Goal: Task Accomplishment & Management: Manage account settings

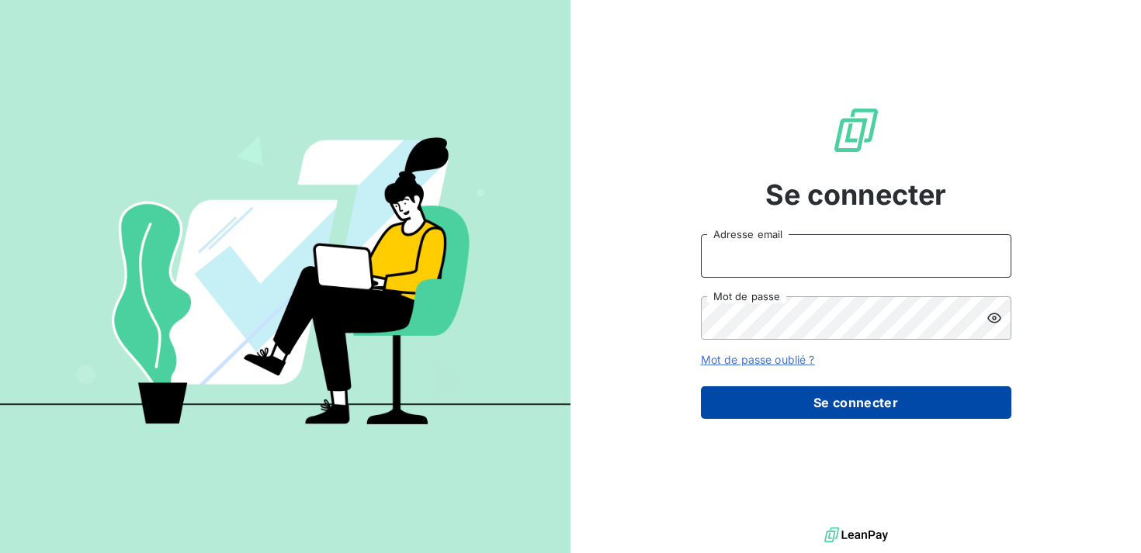
type input "[EMAIL_ADDRESS][DOMAIN_NAME]"
click at [893, 415] on button "Se connecter" at bounding box center [856, 402] width 310 height 33
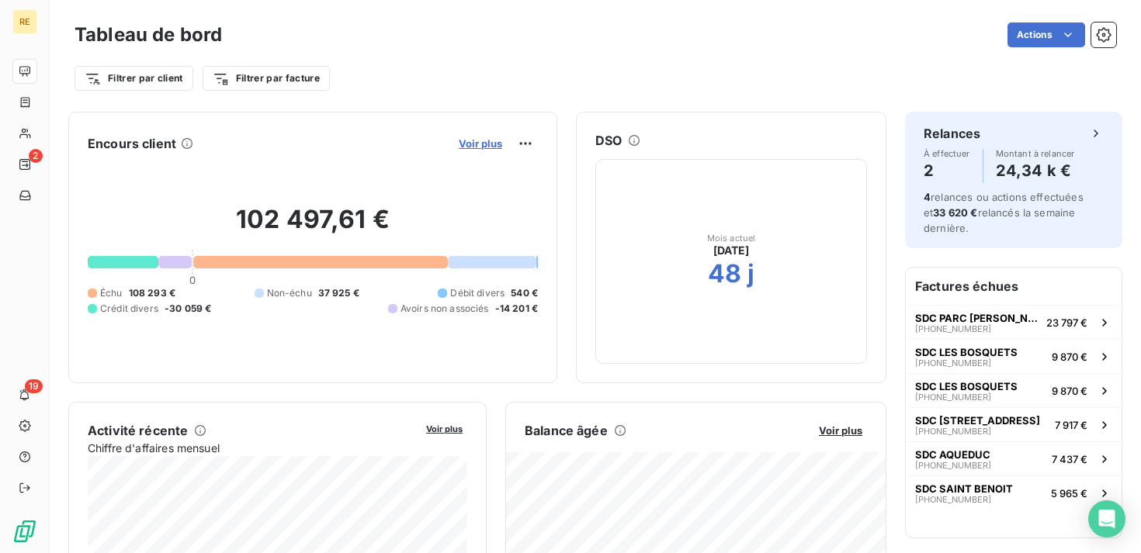
click at [494, 140] on span "Voir plus" at bounding box center [480, 143] width 43 height 12
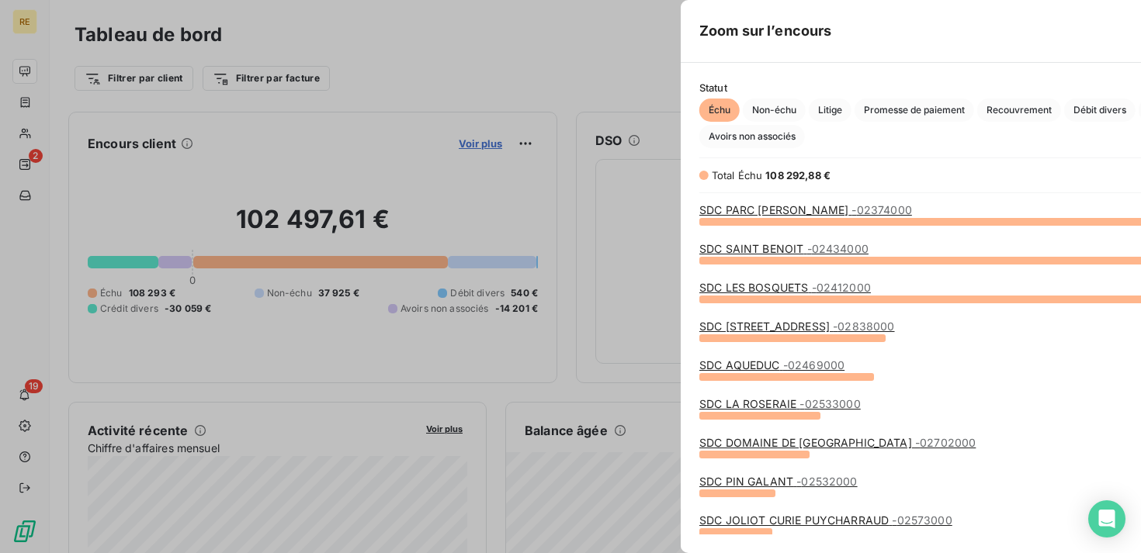
scroll to position [332, 596]
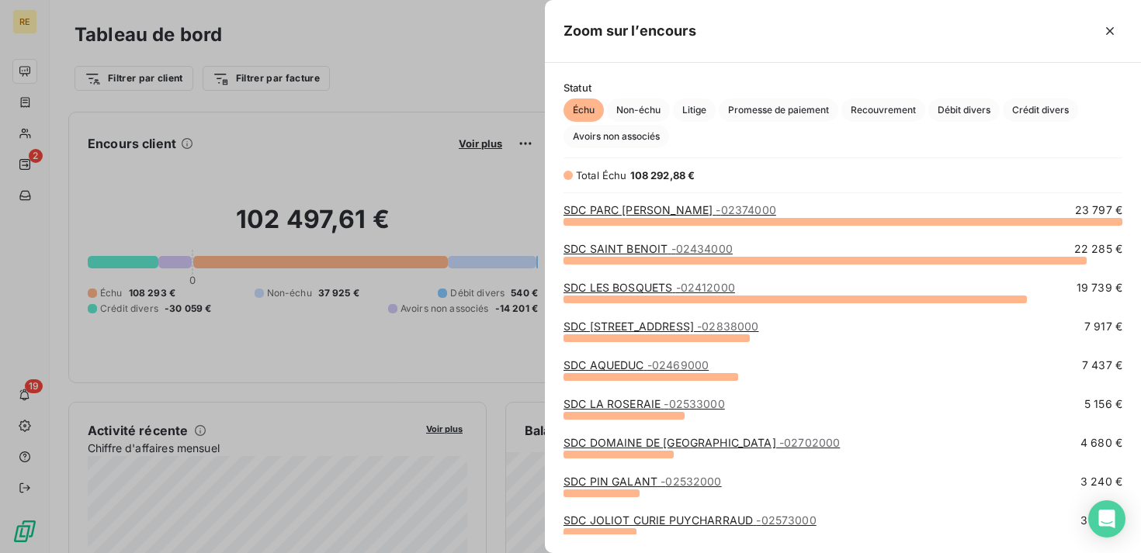
click at [453, 100] on div at bounding box center [570, 276] width 1141 height 553
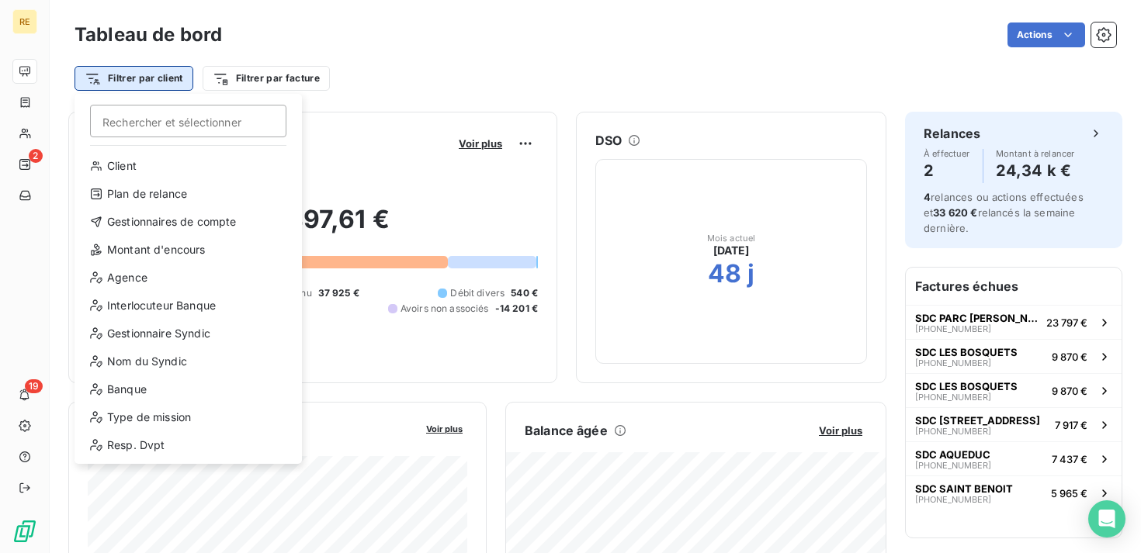
click at [182, 80] on html "RE 2 19 Tableau de bord Actions Filtrer par client [PERSON_NAME] et sélectionne…" at bounding box center [570, 276] width 1141 height 553
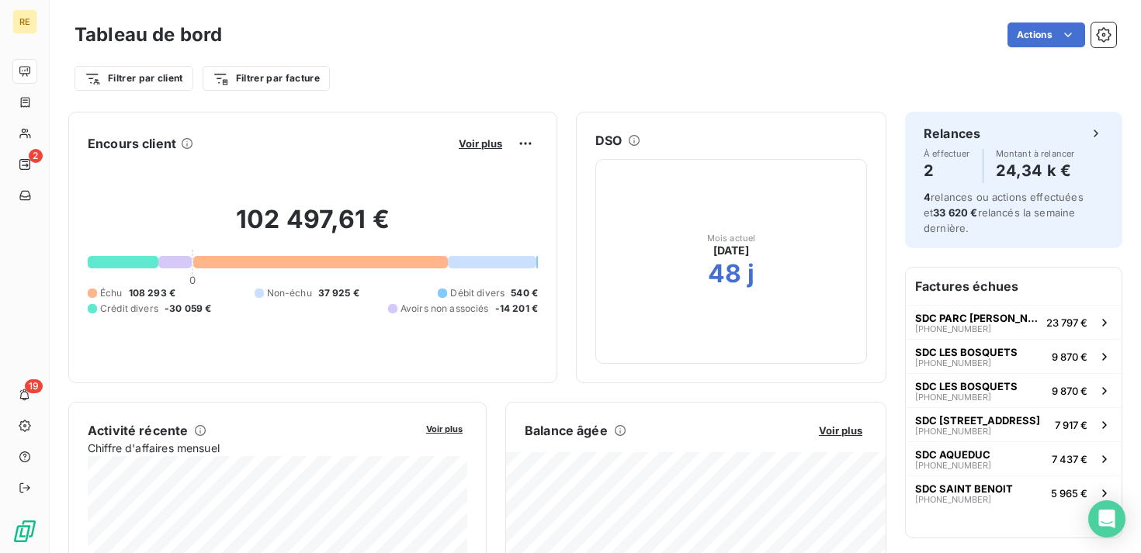
click at [352, 90] on html "RE 2 19 Tableau de bord Actions Filtrer par client Filtrer par facture Encours …" at bounding box center [570, 276] width 1141 height 553
click at [147, 76] on html "RE 2 19 Tableau de bord Actions Filtrer par client Filtrer par facture Encours …" at bounding box center [570, 276] width 1141 height 553
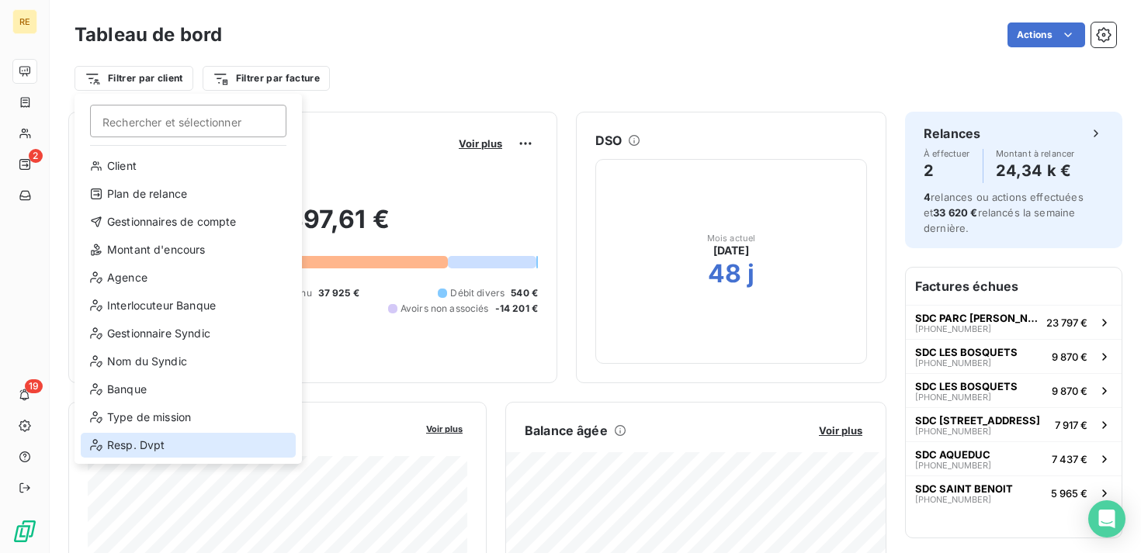
click at [144, 444] on div "Resp. Dvpt" at bounding box center [188, 445] width 215 height 25
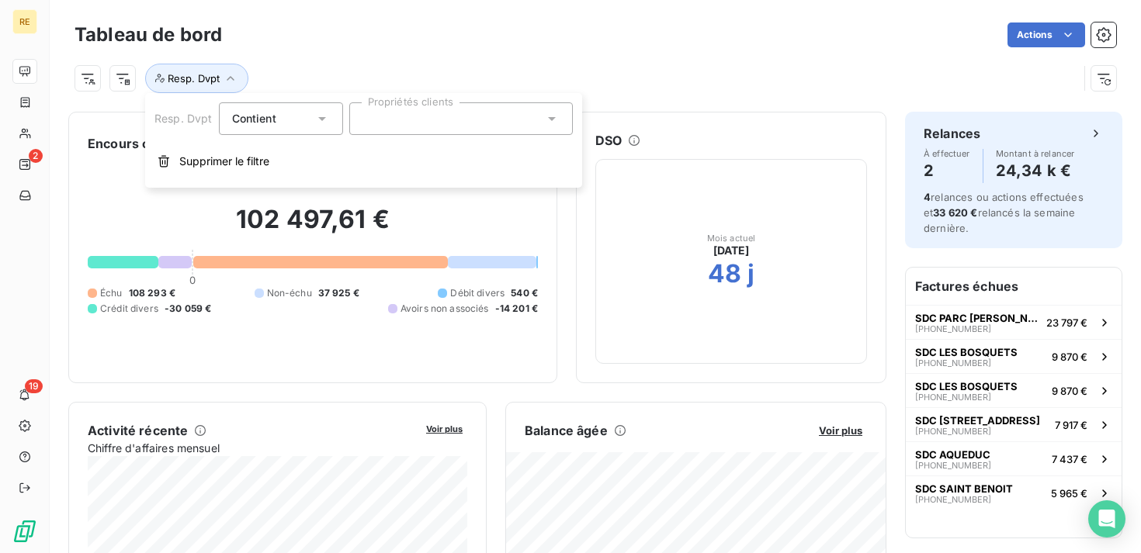
click at [359, 113] on div at bounding box center [461, 118] width 224 height 33
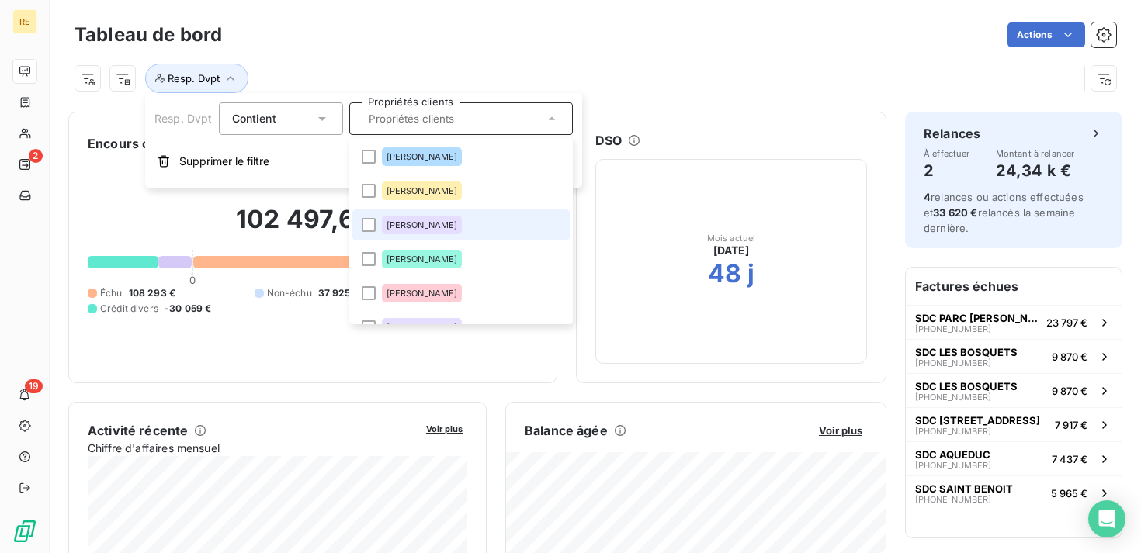
click at [470, 232] on li "[PERSON_NAME]" at bounding box center [460, 225] width 217 height 31
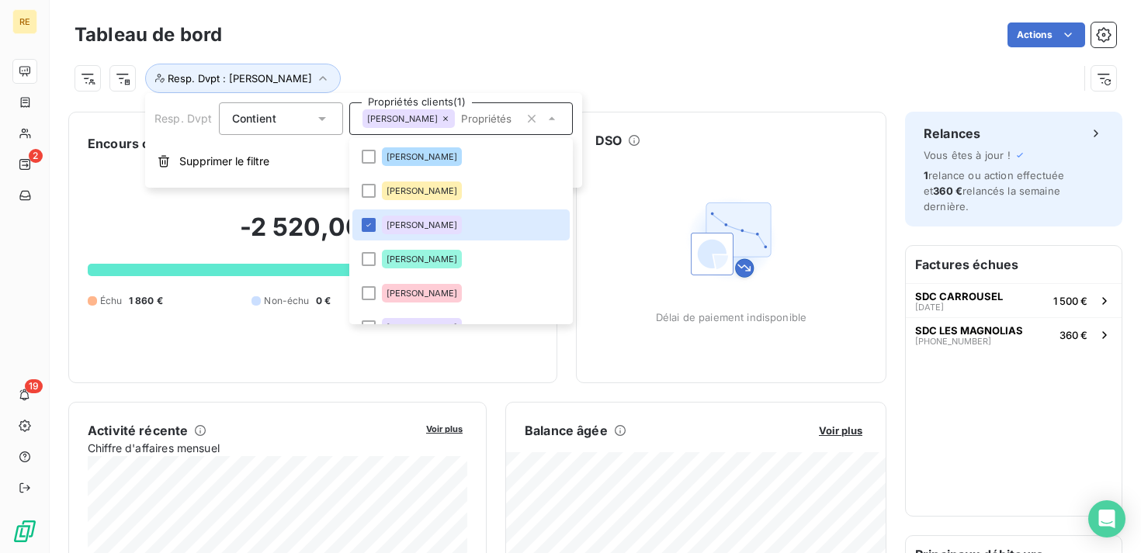
click at [465, 79] on div "Resp. Dvpt : [PERSON_NAME]" at bounding box center [576, 78] width 1003 height 29
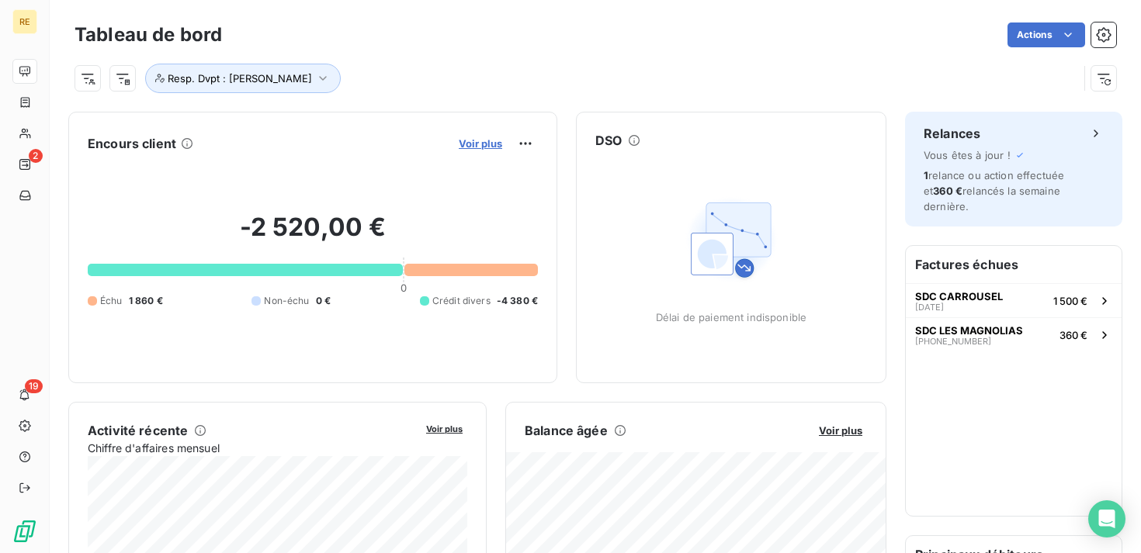
click at [479, 143] on span "Voir plus" at bounding box center [480, 143] width 43 height 12
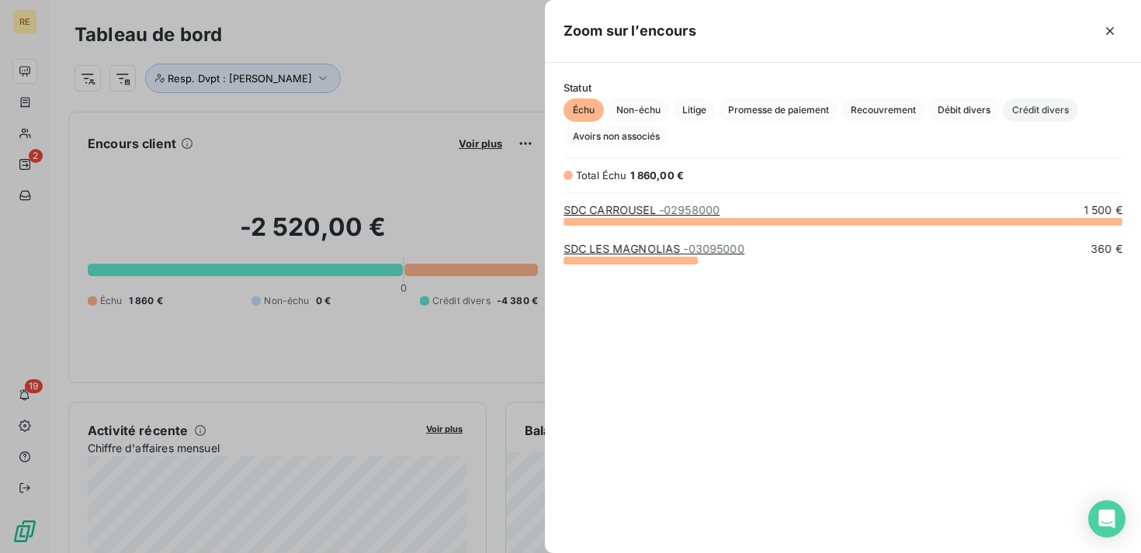
click at [1016, 106] on span "Crédit divers" at bounding box center [1040, 110] width 75 height 23
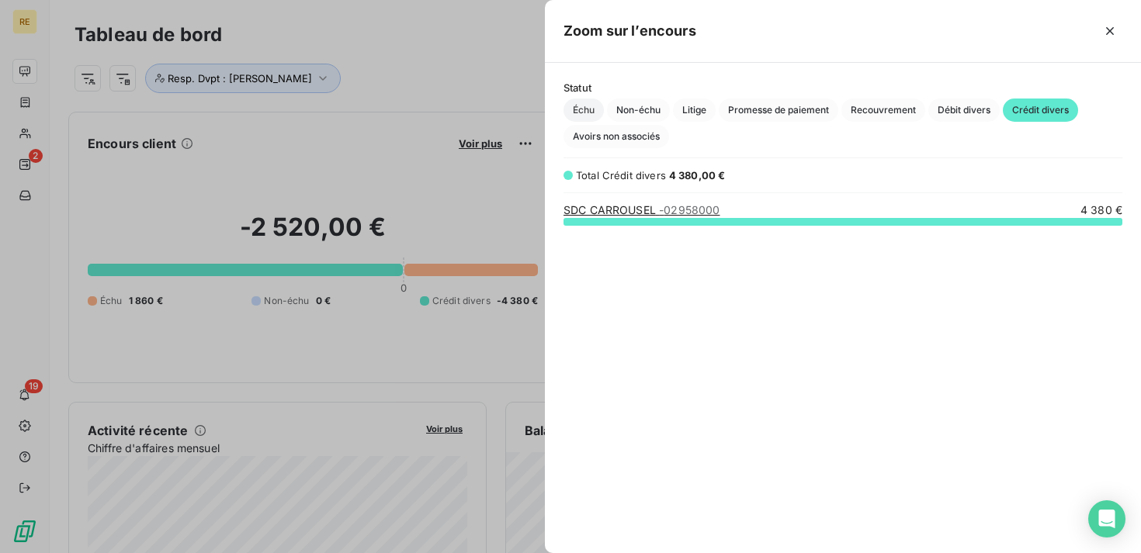
click at [583, 109] on span "Échu" at bounding box center [583, 110] width 40 height 23
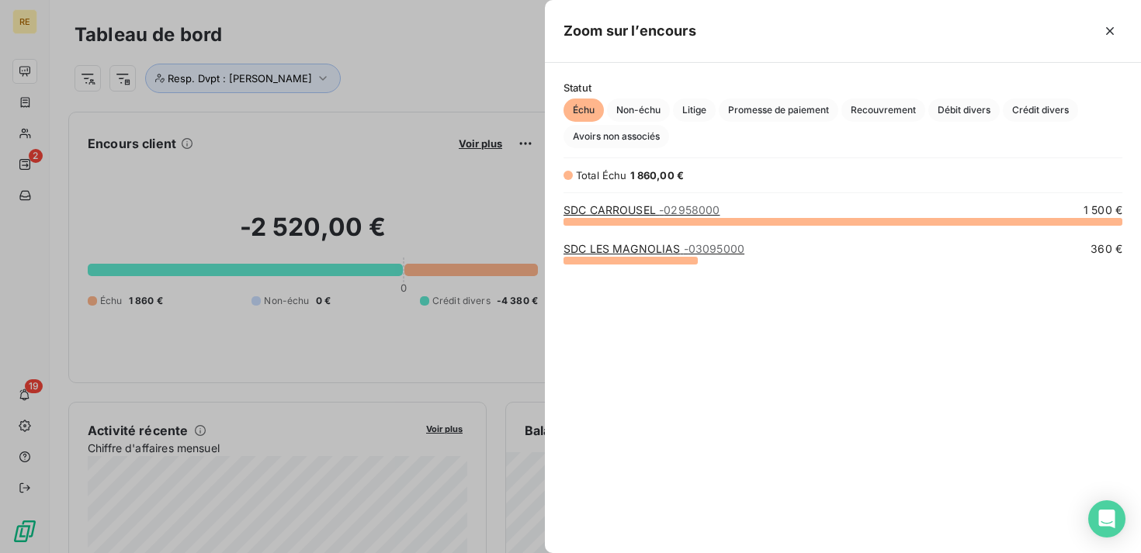
click at [636, 206] on link "SDC CARROUSEL - 02958000" at bounding box center [641, 209] width 156 height 13
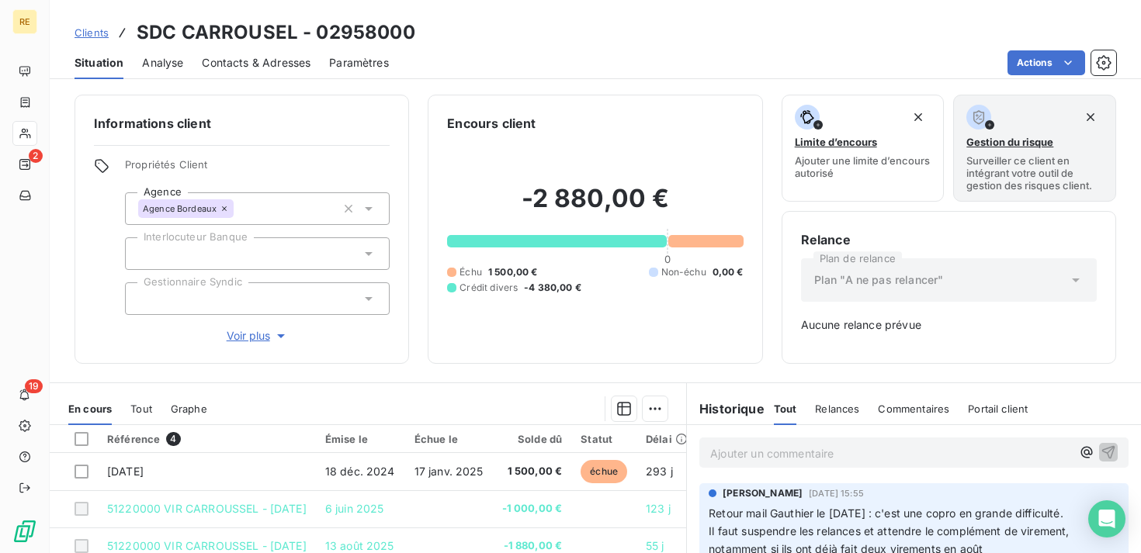
click at [89, 37] on span "Clients" at bounding box center [92, 32] width 34 height 12
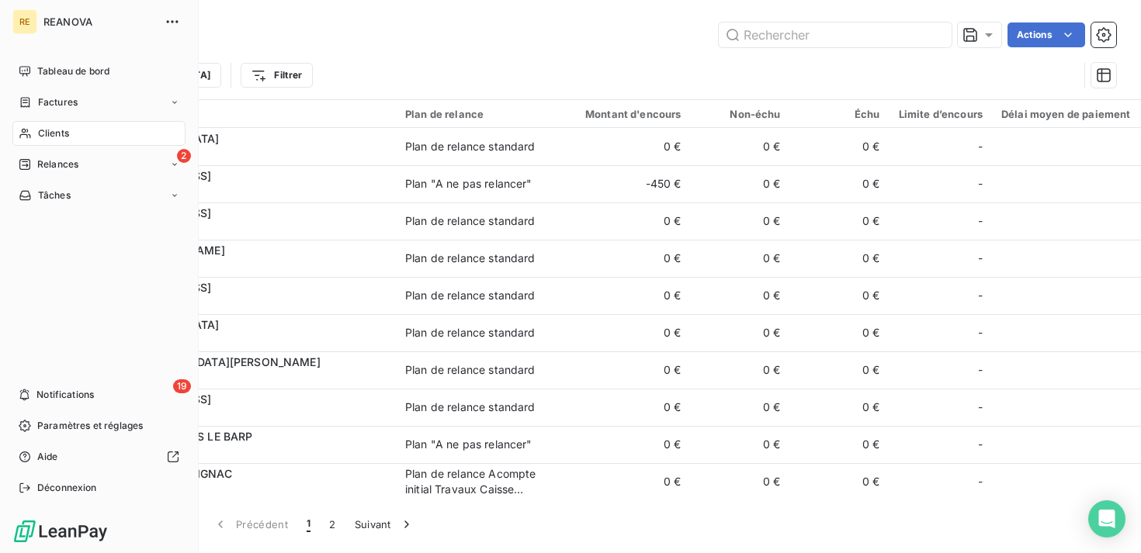
click at [40, 66] on span "Tableau de bord" at bounding box center [73, 71] width 72 height 14
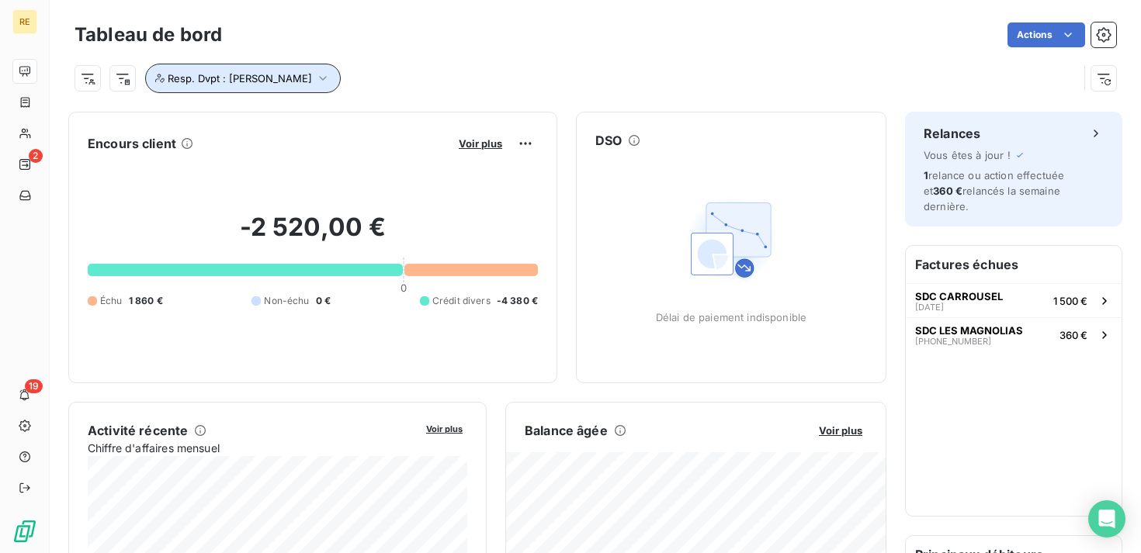
click at [303, 81] on span "Resp. Dvpt : [PERSON_NAME]" at bounding box center [240, 78] width 144 height 12
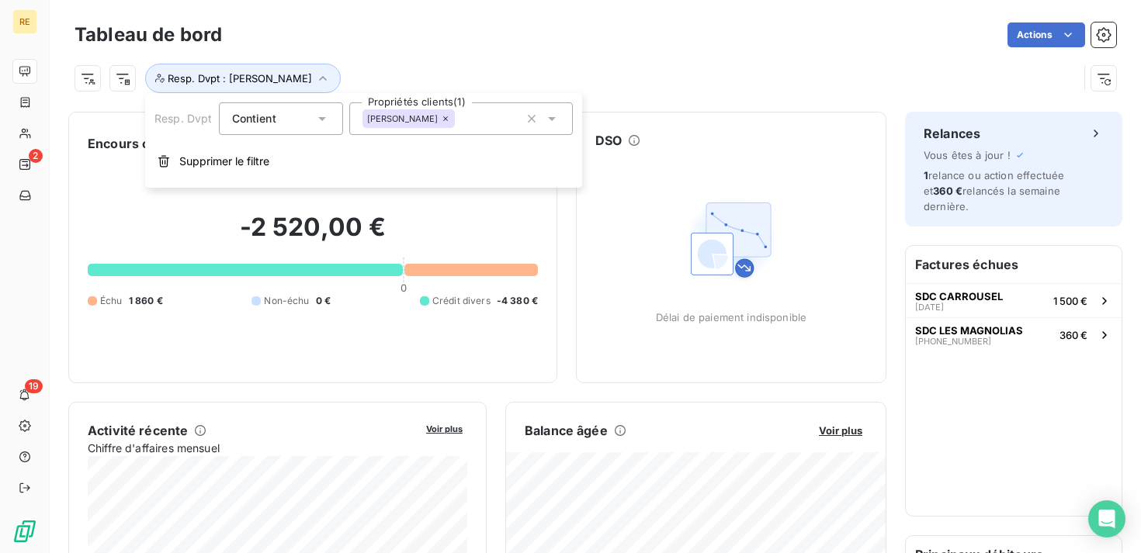
click at [443, 119] on icon at bounding box center [445, 118] width 9 height 9
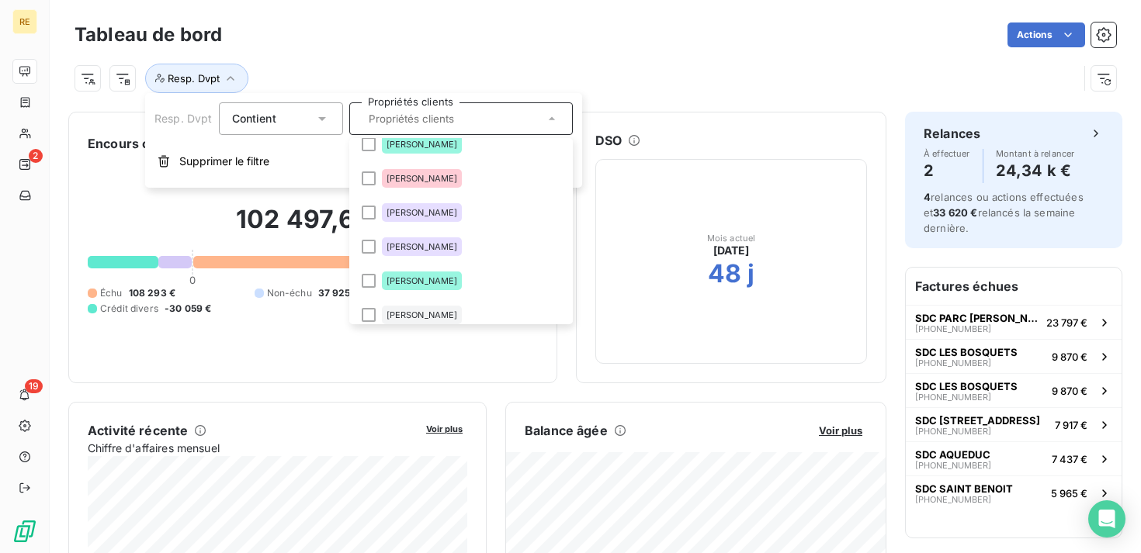
scroll to position [120, 0]
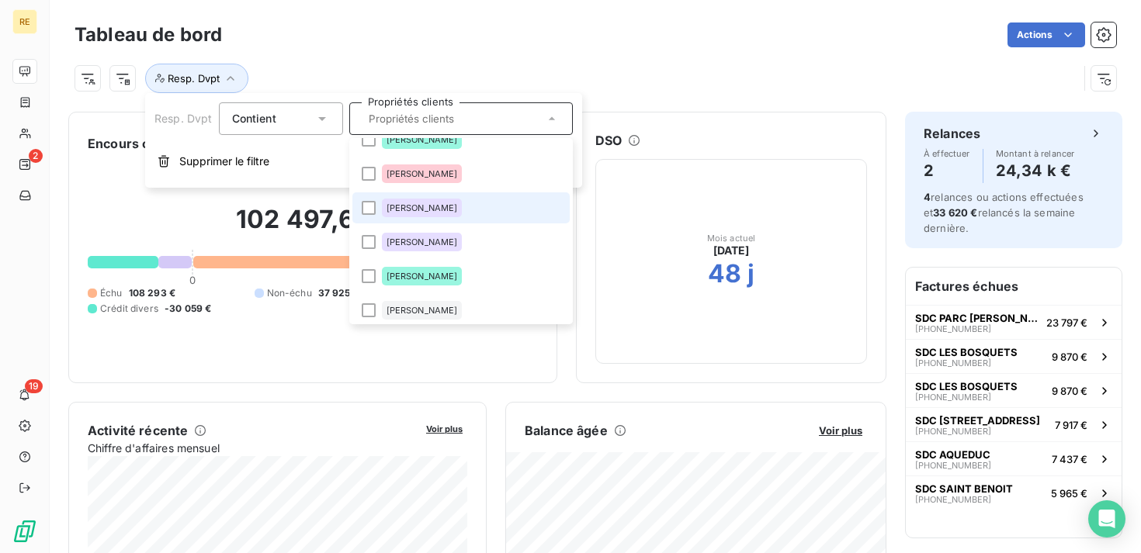
click at [449, 217] on li "[PERSON_NAME]" at bounding box center [460, 207] width 217 height 31
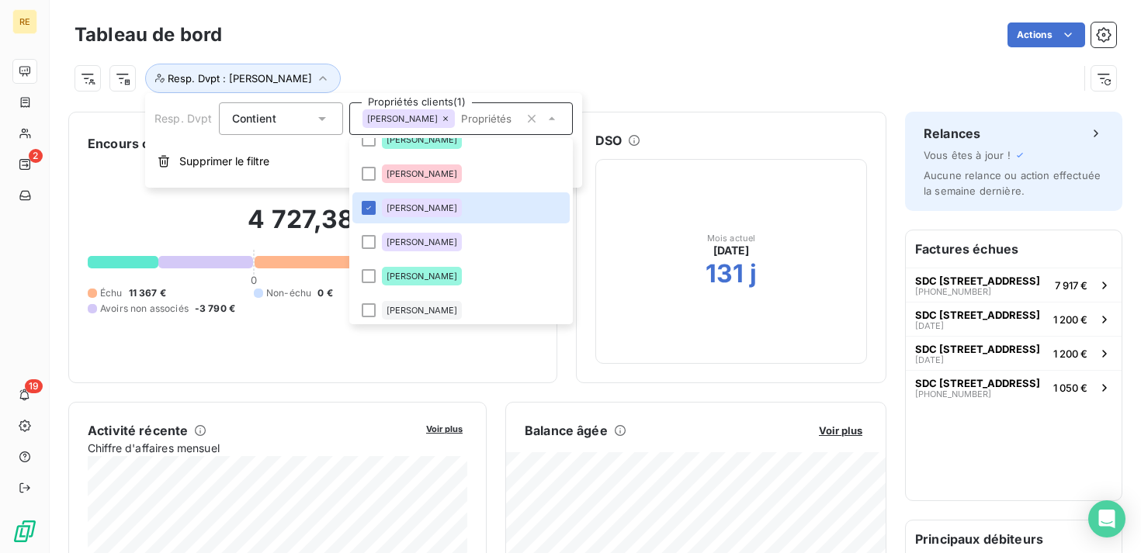
click at [631, 61] on div "Resp. Dvpt : [PERSON_NAME]" at bounding box center [596, 72] width 1042 height 42
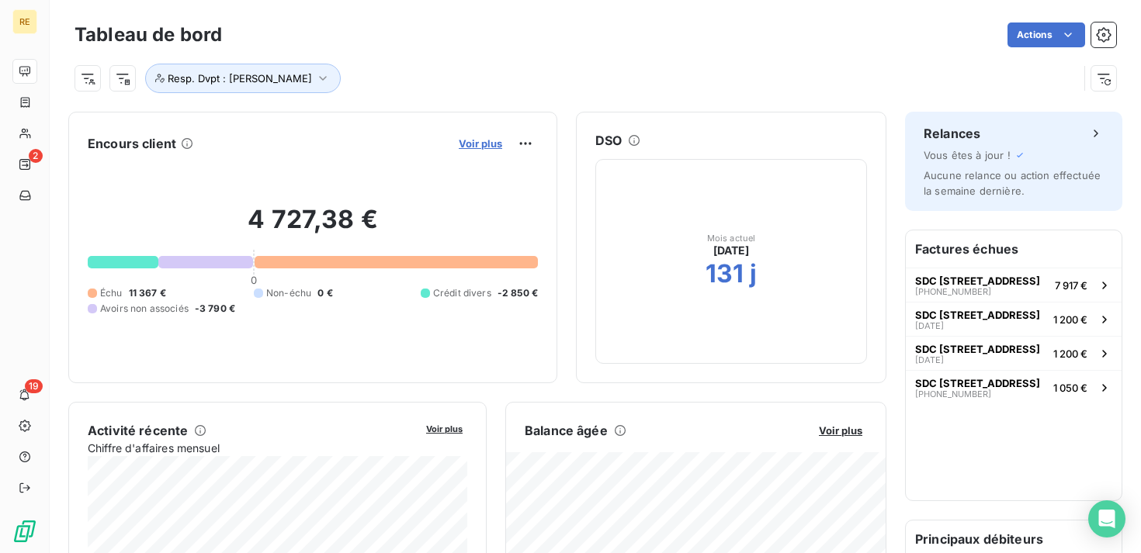
click at [495, 140] on span "Voir plus" at bounding box center [480, 143] width 43 height 12
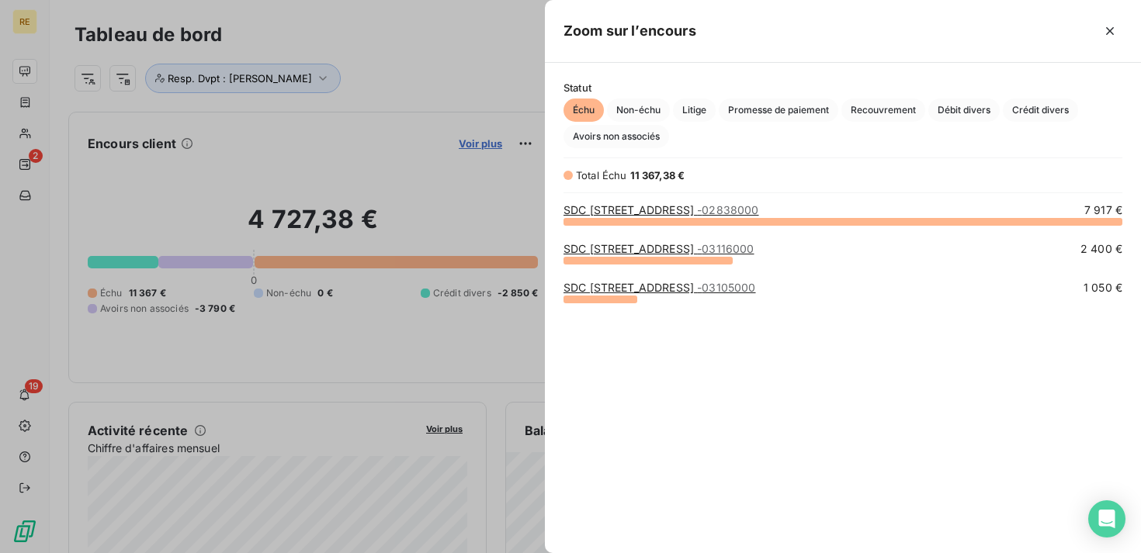
scroll to position [332, 596]
